Goal: Transaction & Acquisition: Book appointment/travel/reservation

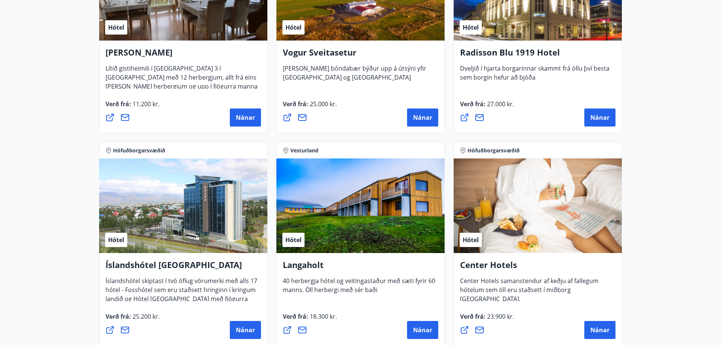
scroll to position [1477, 0]
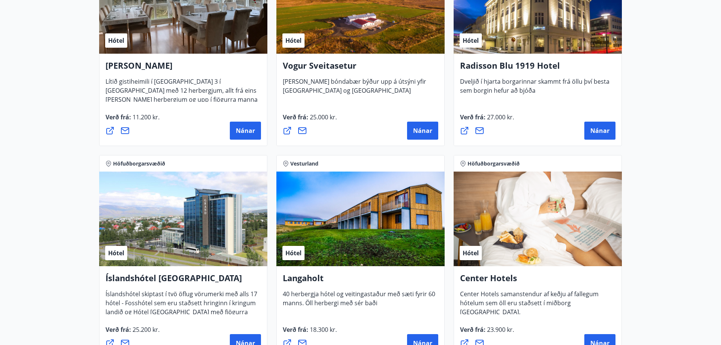
click at [219, 227] on div "Hótel" at bounding box center [183, 219] width 168 height 95
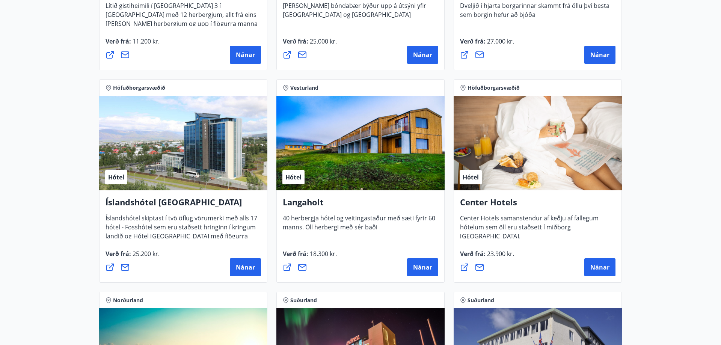
scroll to position [1554, 0]
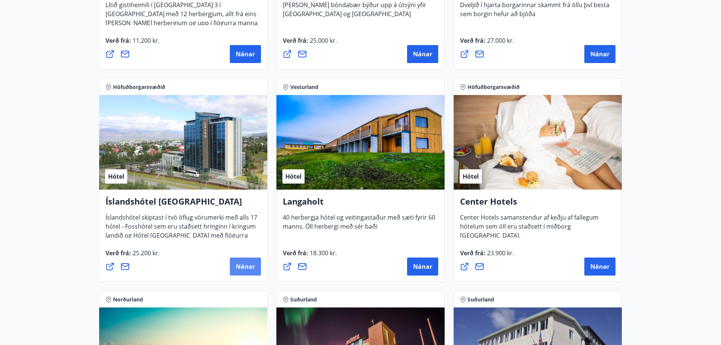
click at [247, 267] on span "Nánar" at bounding box center [245, 266] width 19 height 8
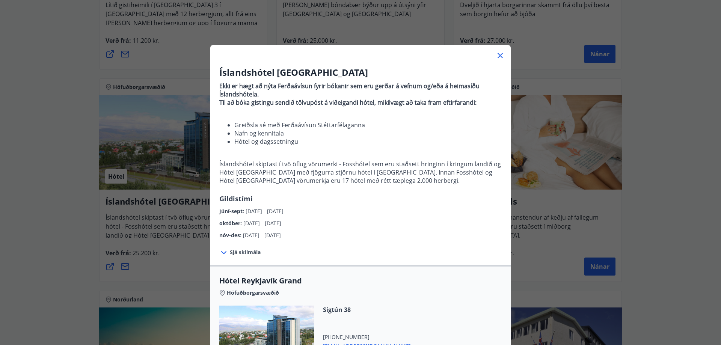
click at [501, 53] on icon at bounding box center [500, 55] width 9 height 9
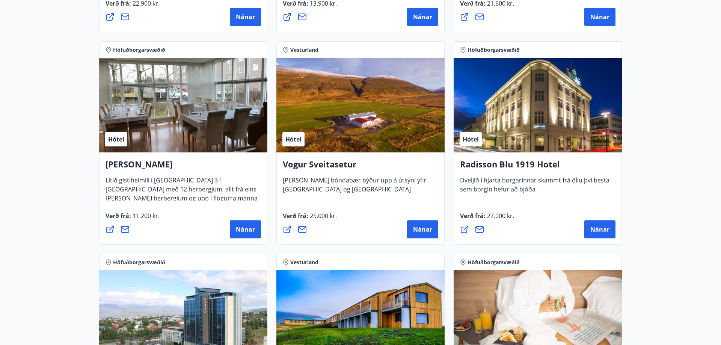
scroll to position [1363, 0]
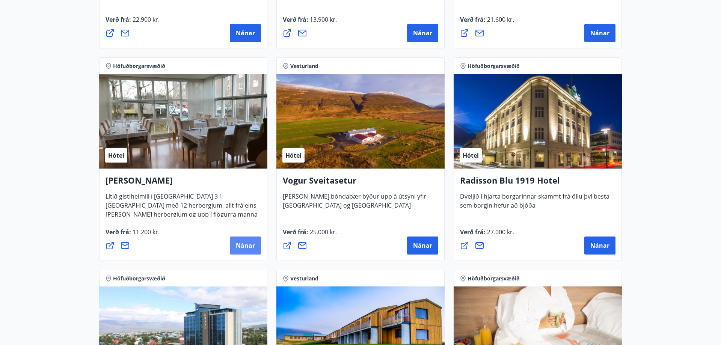
click at [256, 247] on button "Nánar" at bounding box center [245, 246] width 31 height 18
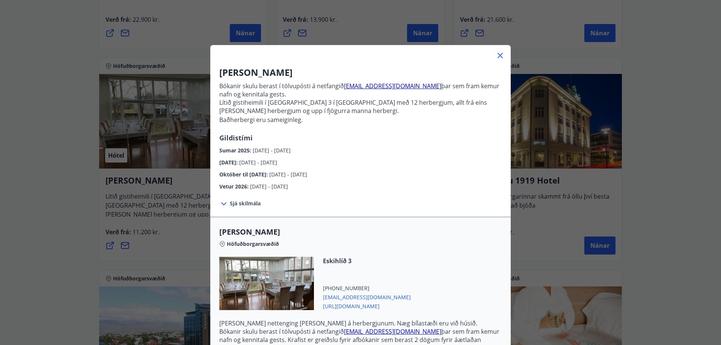
click at [344, 306] on span "[URL][DOMAIN_NAME]" at bounding box center [367, 305] width 88 height 9
click at [500, 54] on icon at bounding box center [500, 55] width 9 height 9
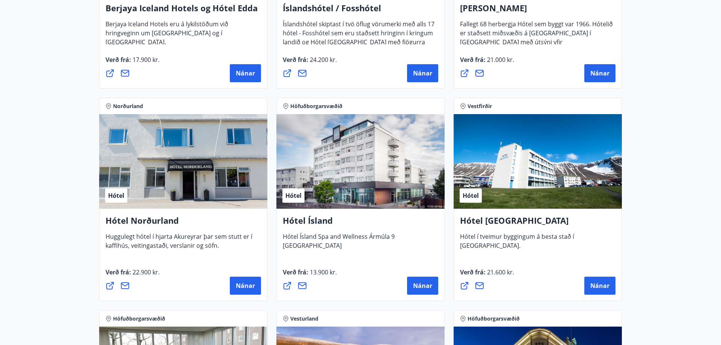
scroll to position [1094, 0]
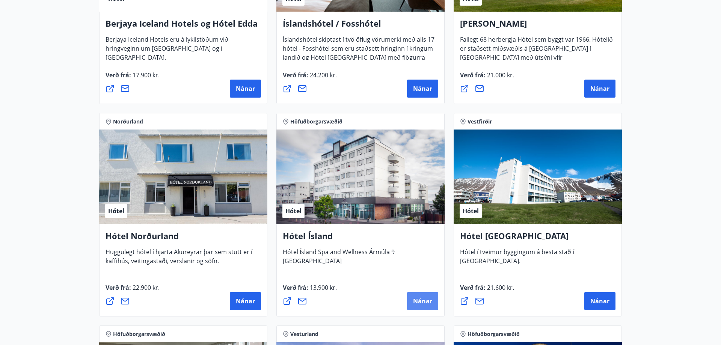
click at [416, 304] on span "Nánar" at bounding box center [422, 301] width 19 height 8
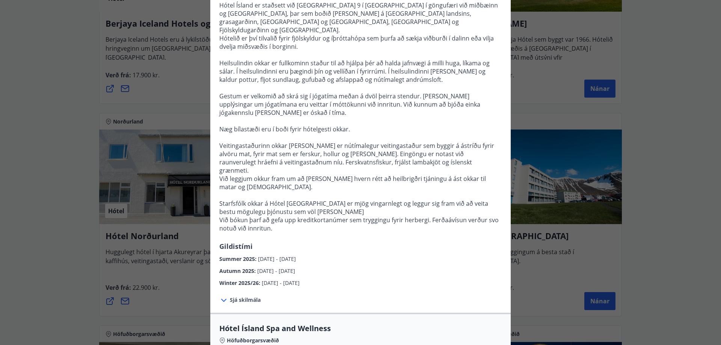
scroll to position [149, 0]
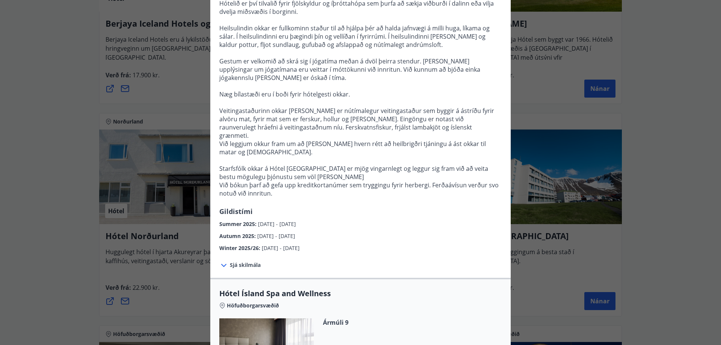
click at [227, 261] on icon at bounding box center [223, 265] width 9 height 9
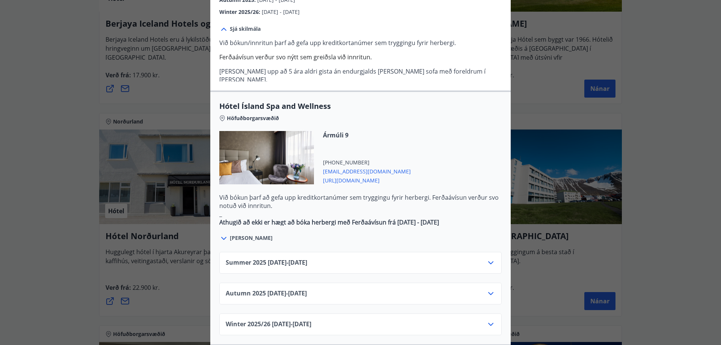
scroll to position [396, 0]
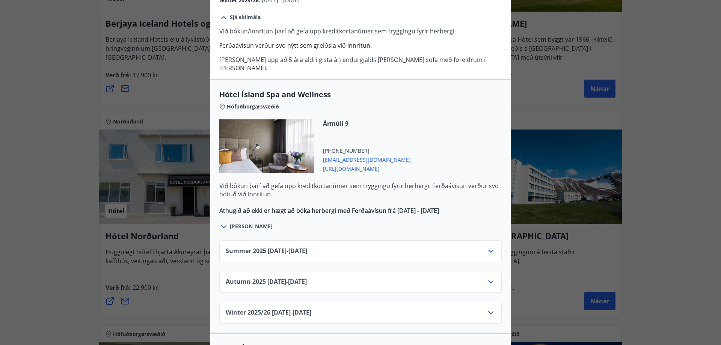
click at [489, 247] on icon at bounding box center [490, 251] width 9 height 9
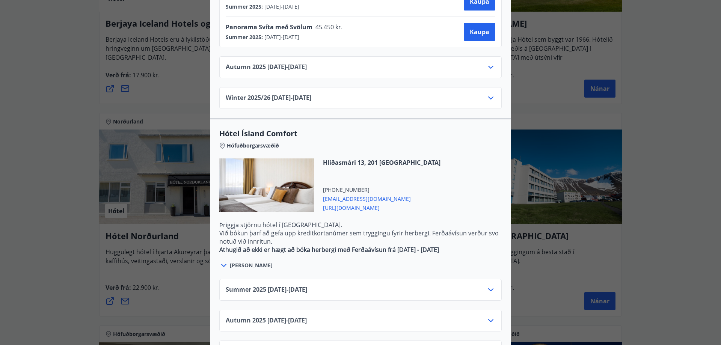
scroll to position [765, 0]
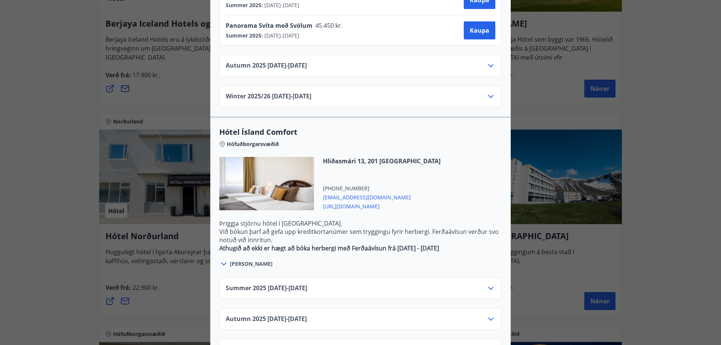
click at [383, 284] on div "Summer [PHONE_NUMBER][DATE] - [DATE]" at bounding box center [361, 291] width 270 height 15
click at [491, 287] on icon at bounding box center [490, 288] width 5 height 3
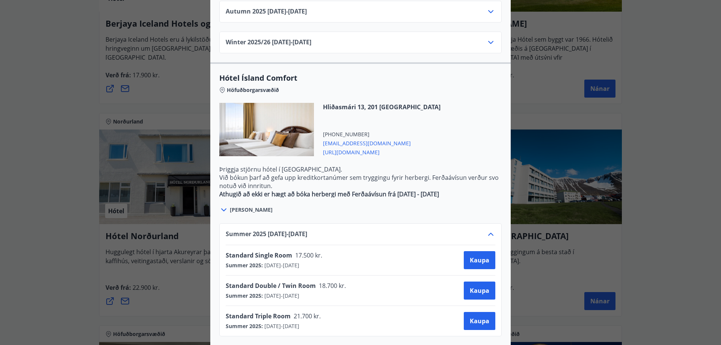
scroll to position [856, 0]
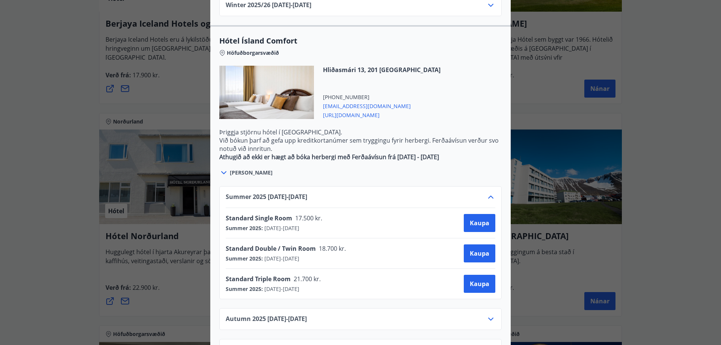
click at [350, 110] on span "[URL][DOMAIN_NAME]" at bounding box center [382, 114] width 118 height 9
